Goal: Check status: Check status

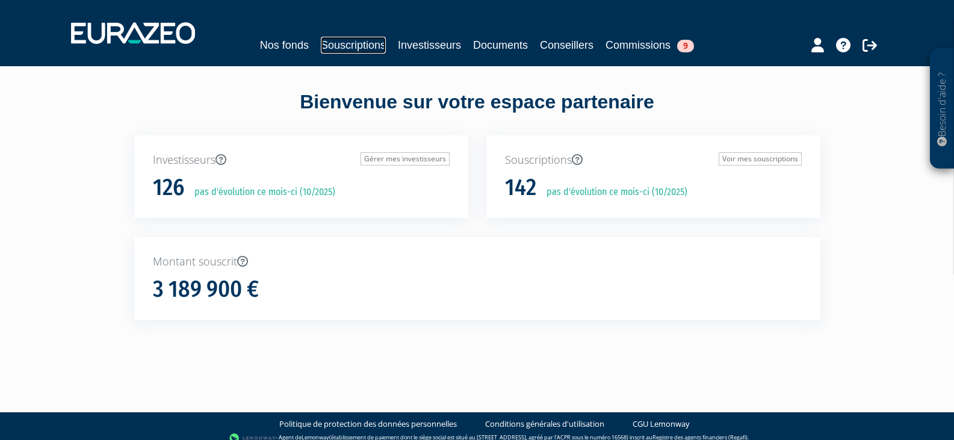
click at [364, 39] on link "Souscriptions" at bounding box center [353, 45] width 65 height 17
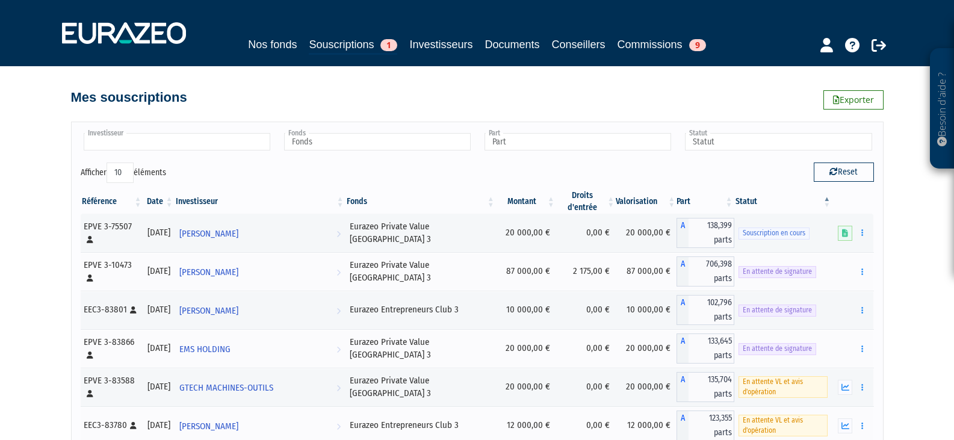
click at [171, 150] on input "text" at bounding box center [177, 141] width 187 height 17
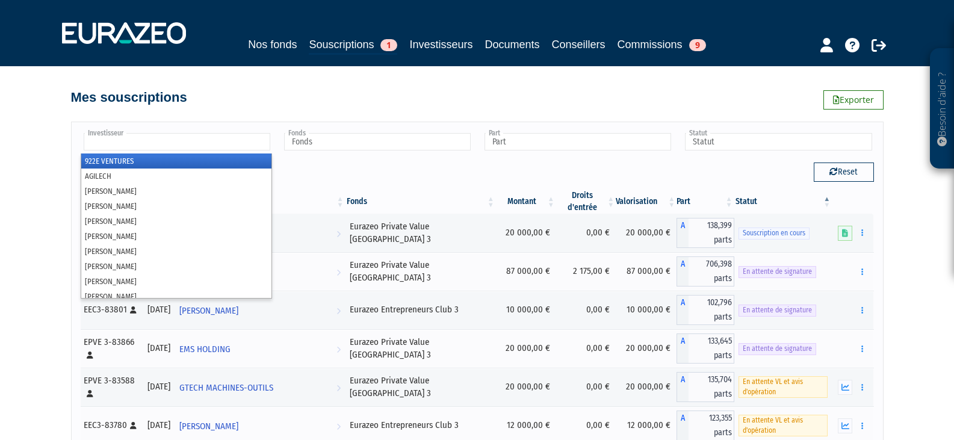
paste input "[PERSON_NAME]"
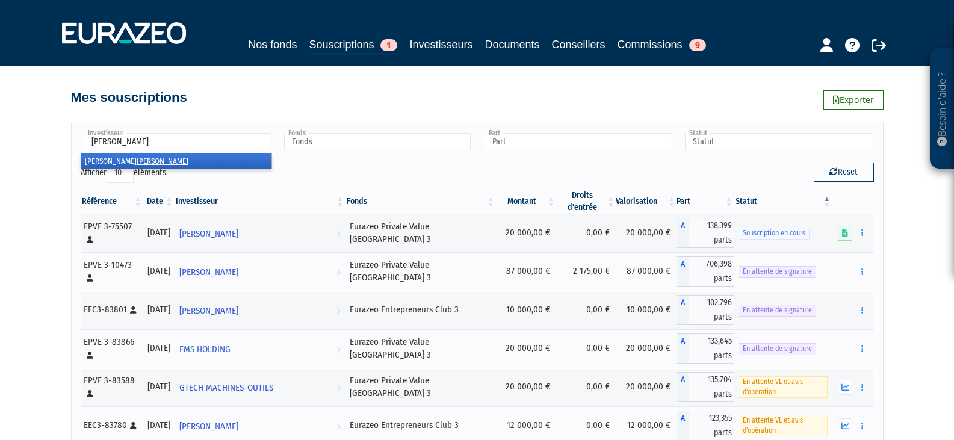
type input "[PERSON_NAME]"
click at [153, 160] on li "[PERSON_NAME]" at bounding box center [176, 160] width 190 height 15
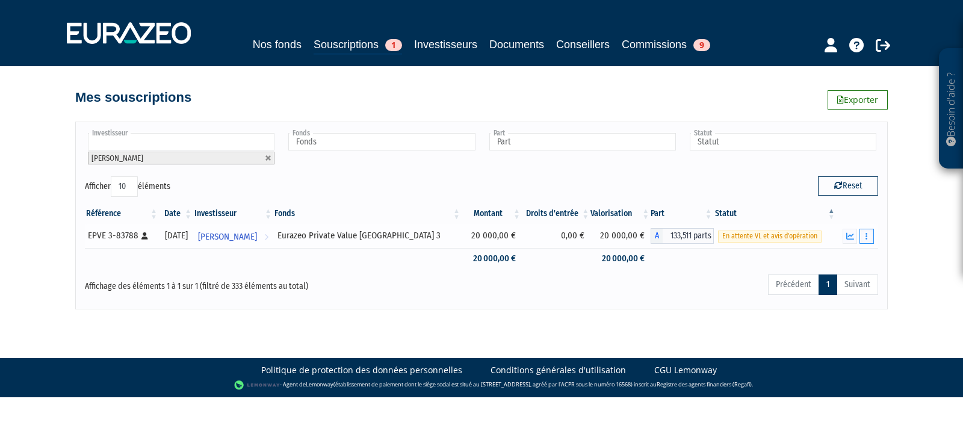
click at [865, 238] on icon "button" at bounding box center [866, 236] width 2 height 8
